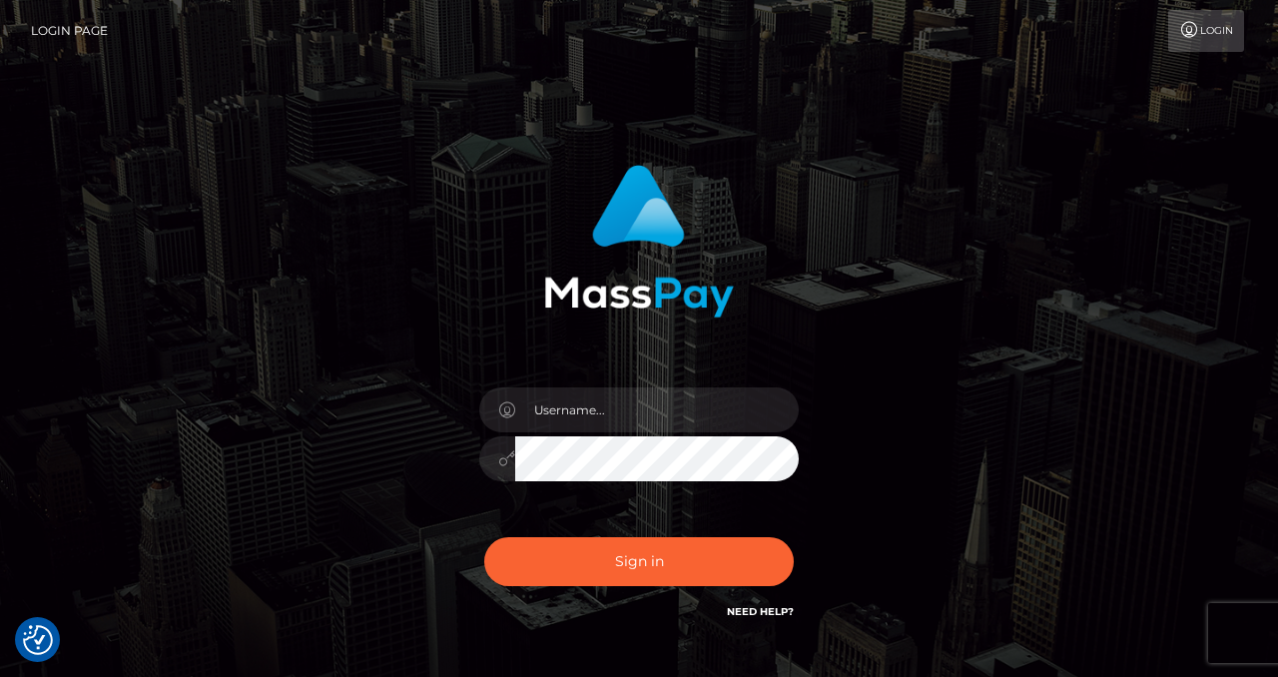
click at [568, 380] on div at bounding box center [638, 448] width 349 height 153
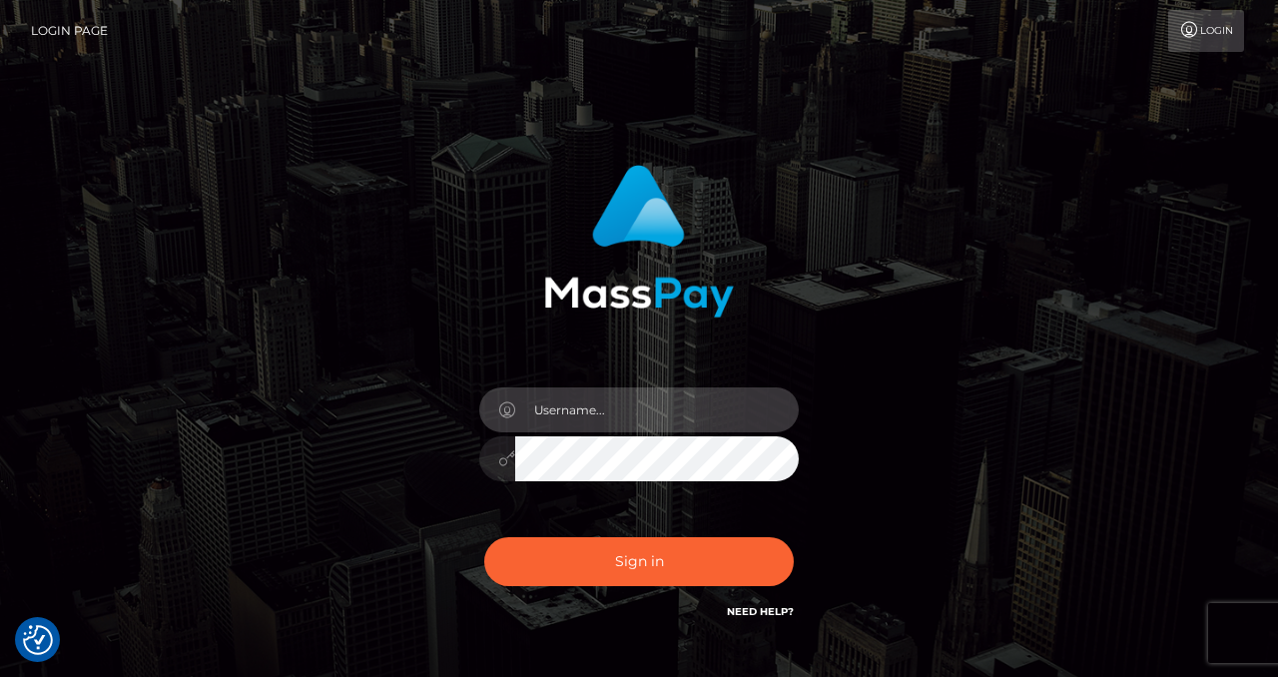
click at [570, 427] on input "text" at bounding box center [657, 409] width 284 height 45
type input "izabela.throne"
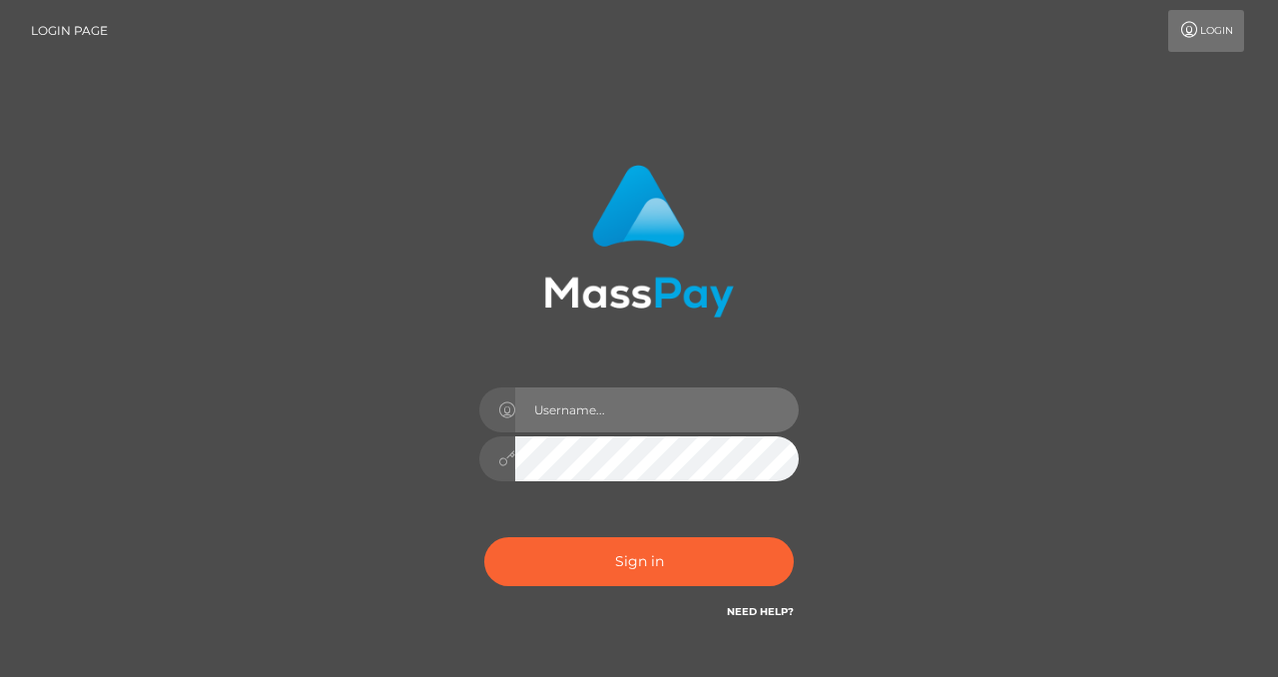
click at [584, 418] on input "text" at bounding box center [657, 409] width 284 height 45
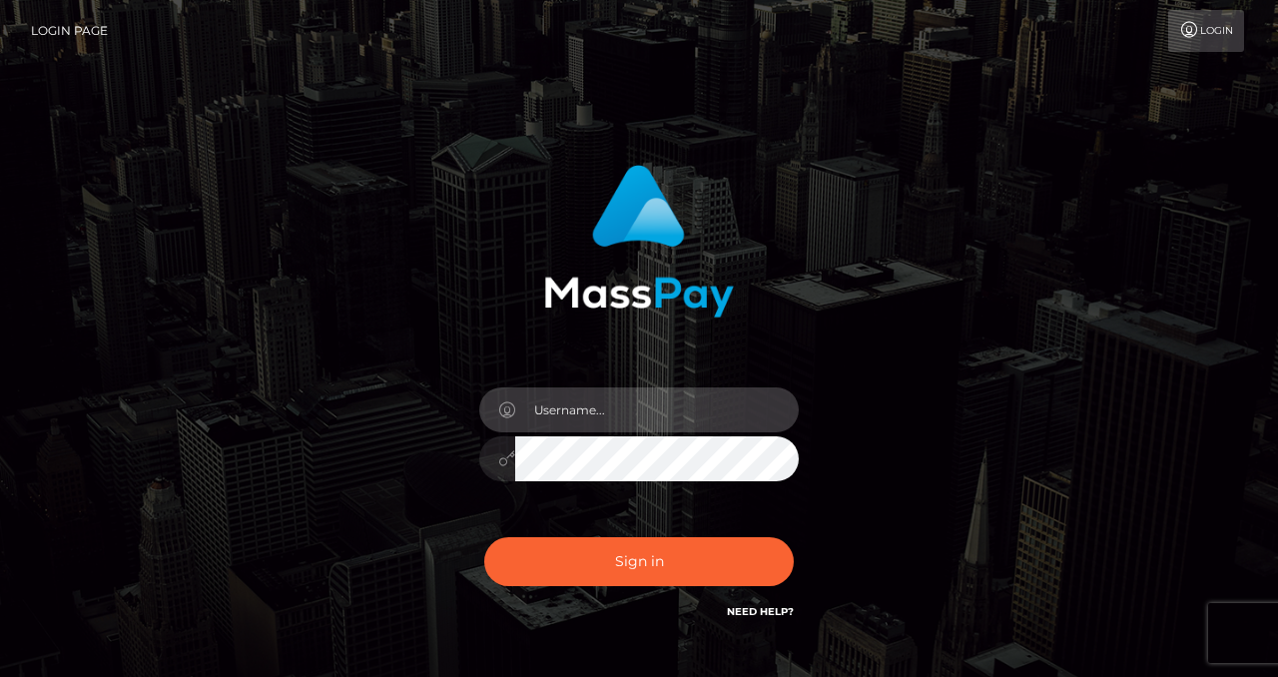
click at [584, 418] on input "text" at bounding box center [657, 409] width 284 height 45
type input "izabela.throne"
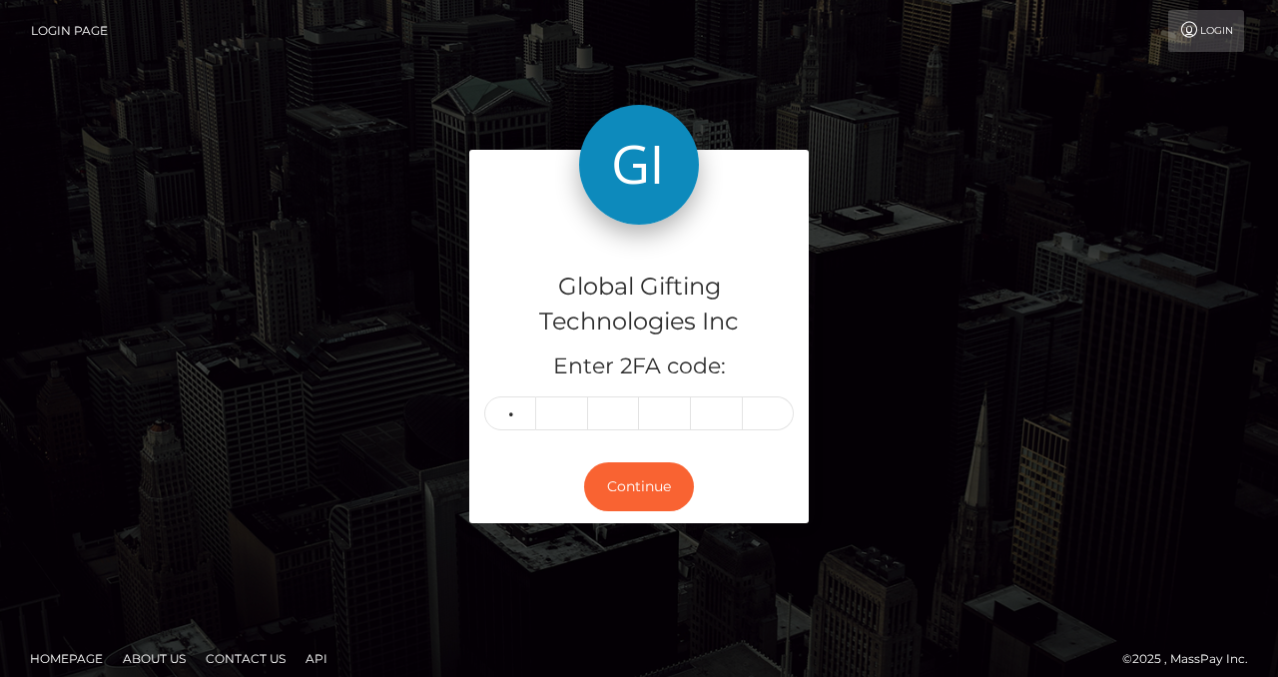
type input "1"
type input "4"
type input "8"
type input "1"
type input "2"
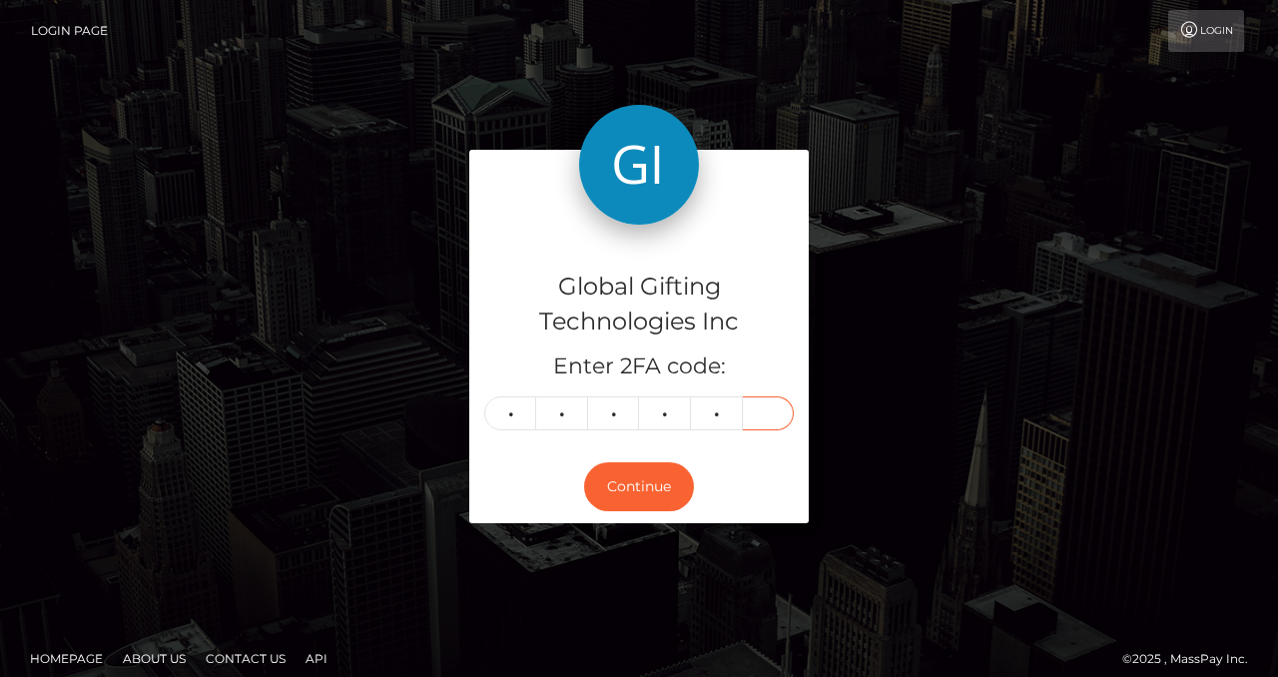
type input "1"
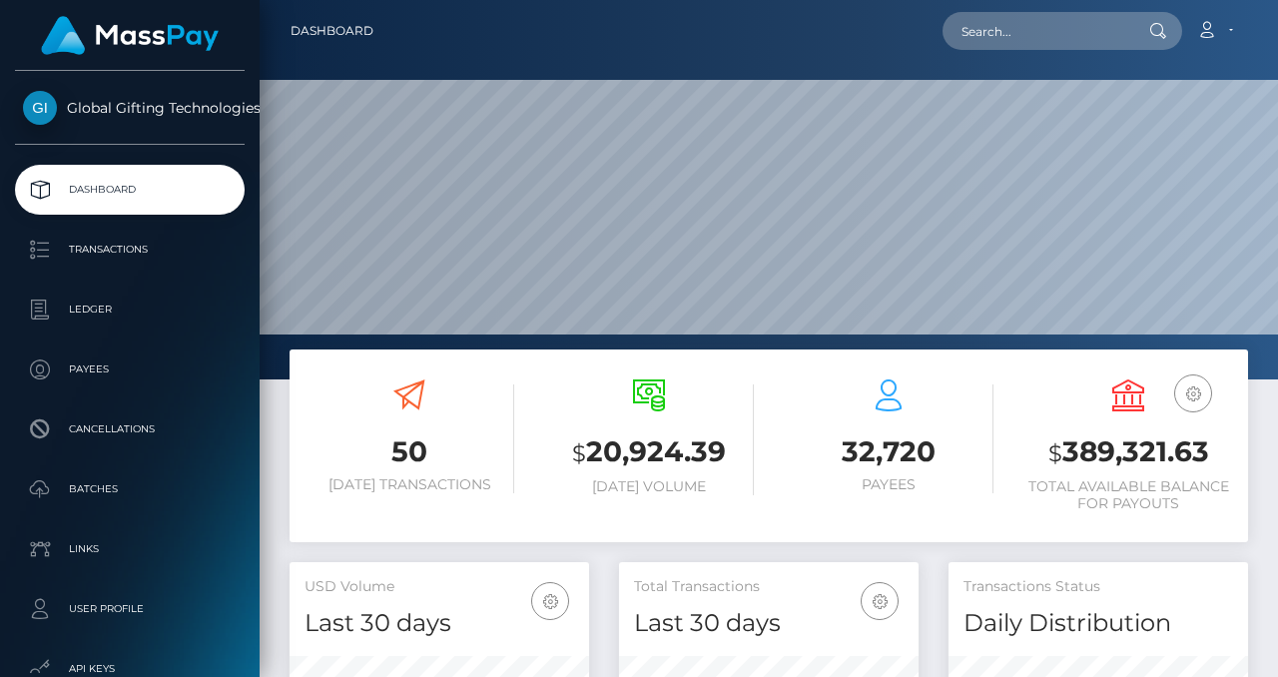
scroll to position [353, 300]
click at [1007, 25] on input "text" at bounding box center [1037, 31] width 188 height 38
paste input "valitocity@gmail.com"
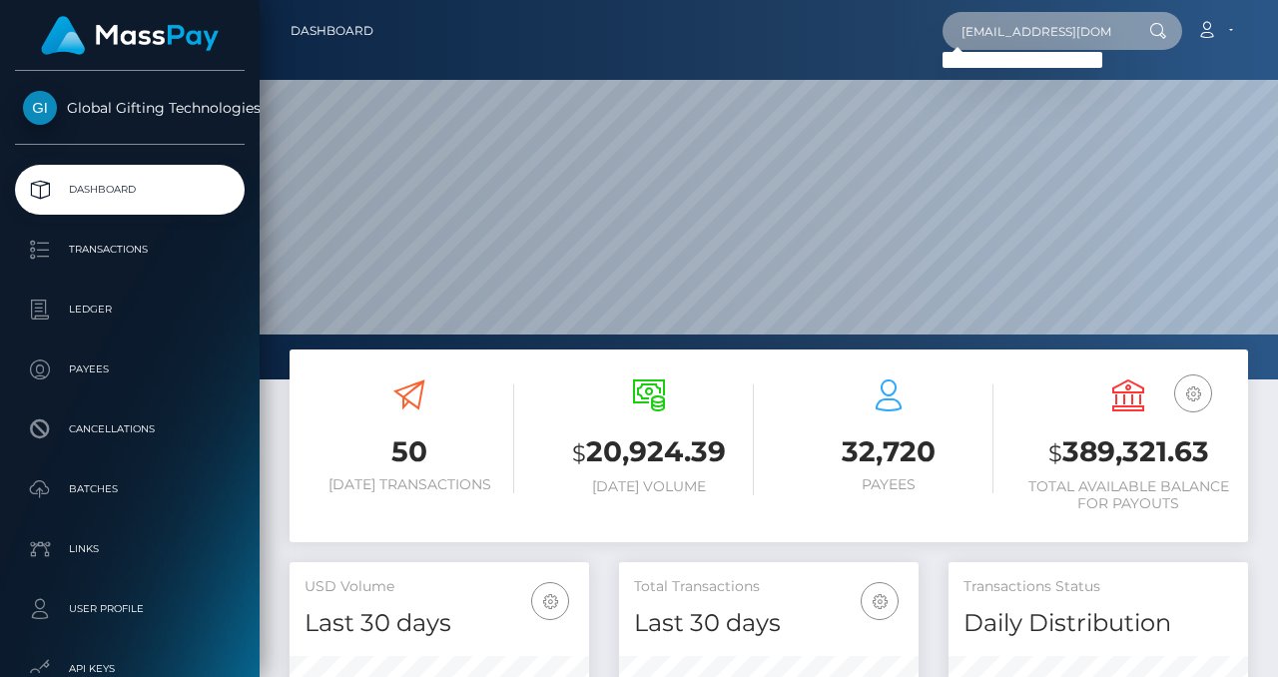
type input "valitocity@gmail.com"
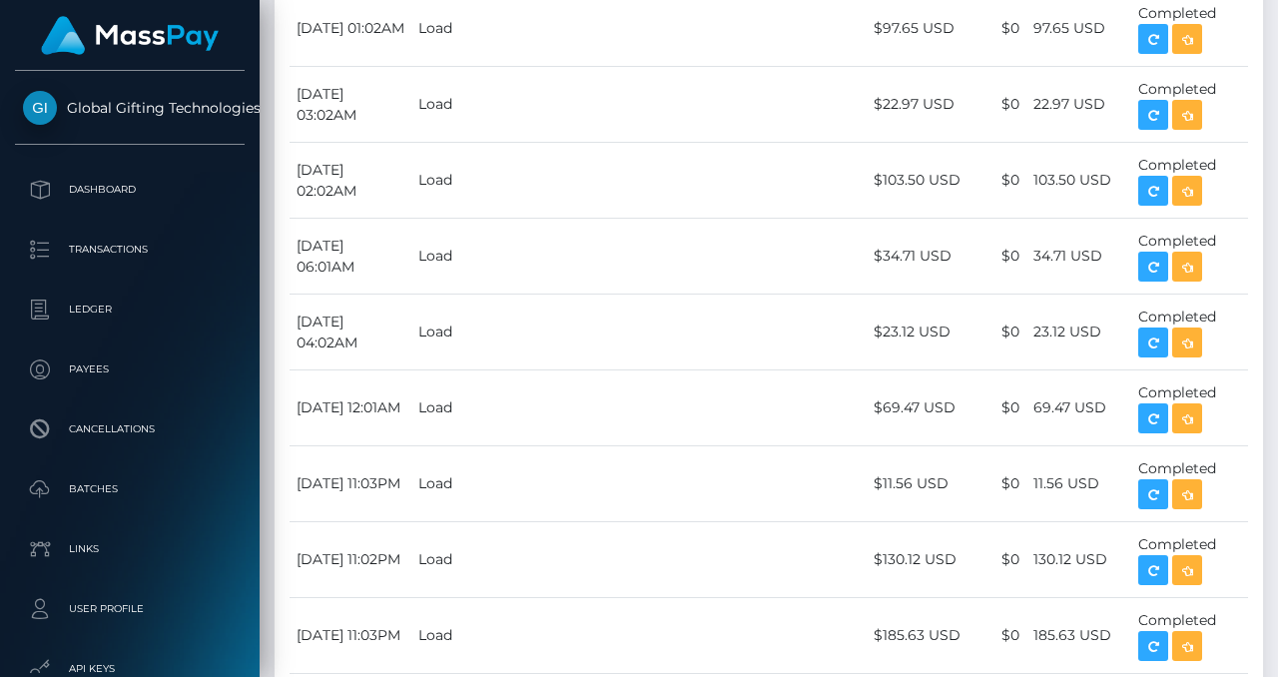
scroll to position [8255, 0]
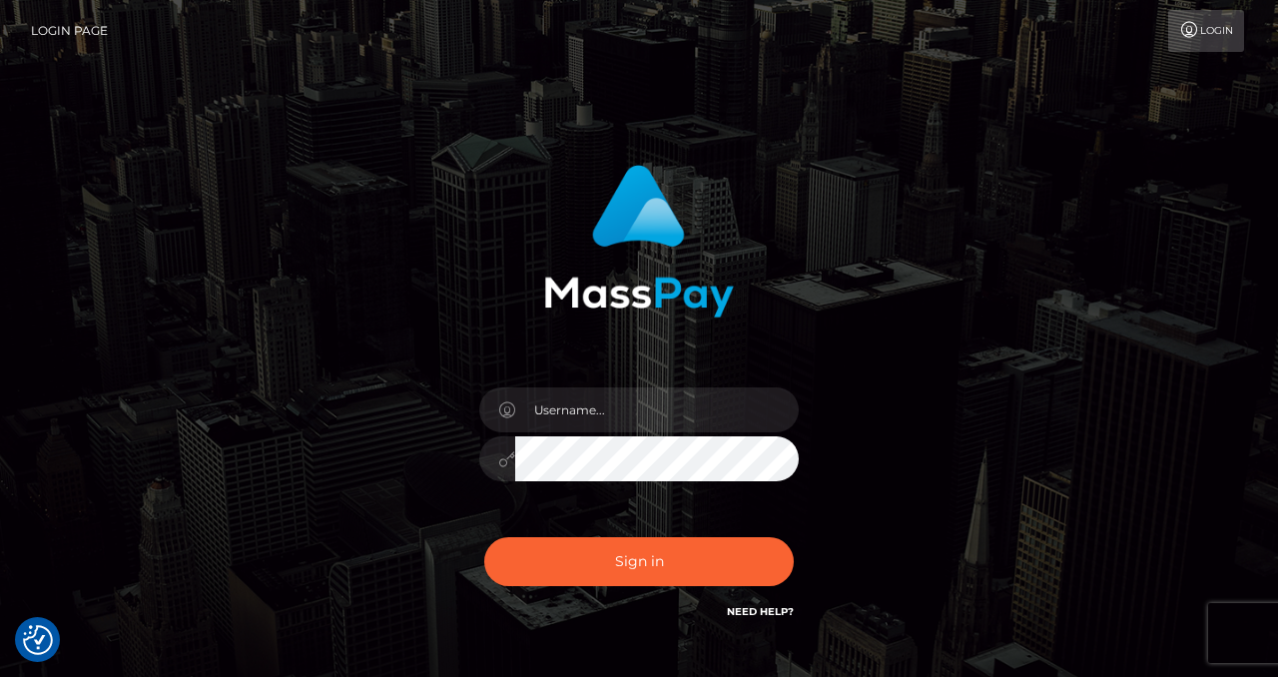
checkbox input "true"
